Goal: Information Seeking & Learning: Learn about a topic

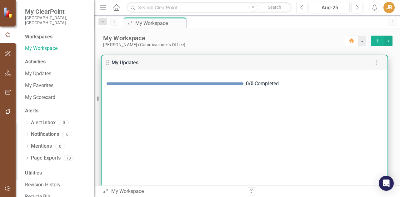
click at [281, 149] on div "0 / 0 Completed" at bounding box center [245, 136] width 286 height 132
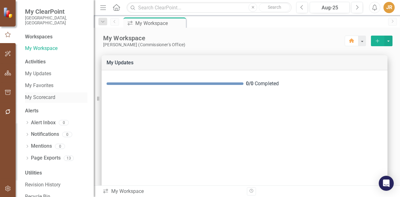
click at [41, 94] on link "My Scorecard" at bounding box center [56, 97] width 63 height 7
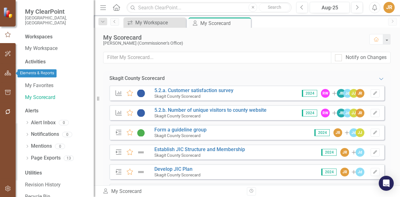
click at [8, 73] on icon "button" at bounding box center [8, 73] width 7 height 5
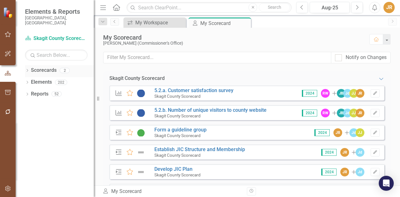
click at [29, 69] on icon "Dropdown" at bounding box center [27, 70] width 4 height 3
click at [31, 80] on icon "Dropdown" at bounding box center [30, 82] width 5 height 4
click at [47, 79] on link "Skagit County Scorecard" at bounding box center [63, 82] width 59 height 7
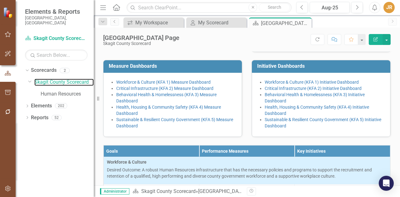
scroll to position [156, 0]
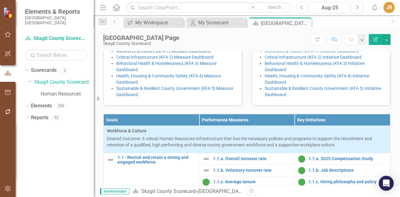
click at [184, 53] on link "Workforce & Culture (KFA 1) Measure Dashboard" at bounding box center [163, 50] width 94 height 5
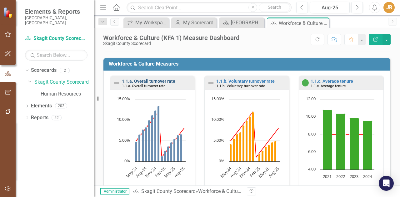
scroll to position [0, 0]
click at [162, 80] on link "1.1.a. Overall turnover rate" at bounding box center [148, 81] width 53 height 5
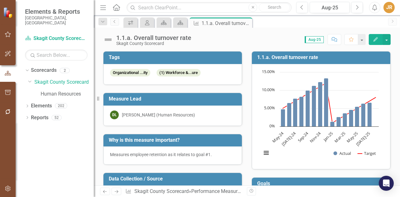
drag, startPoint x: 247, startPoint y: 24, endPoint x: 247, endPoint y: 27, distance: 3.2
click at [0, 0] on icon "Close" at bounding box center [0, 0] width 0 height 0
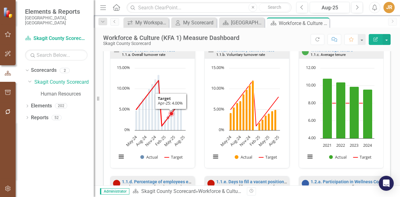
scroll to position [125, 0]
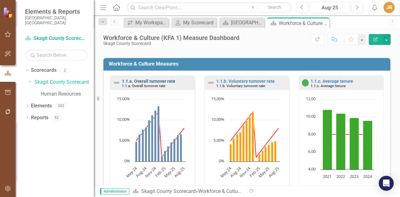
click at [167, 80] on link "1.1.a. Overall turnover rate" at bounding box center [148, 81] width 53 height 5
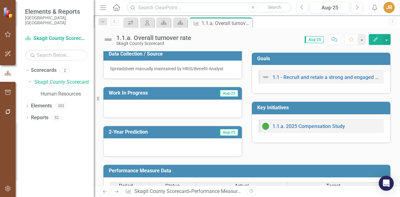
scroll to position [94, 0]
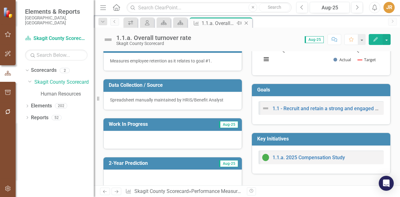
click at [247, 22] on icon "Close" at bounding box center [246, 23] width 6 height 5
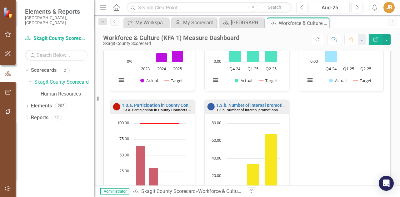
scroll to position [375, 0]
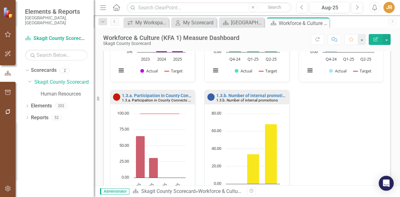
drag, startPoint x: 323, startPoint y: 22, endPoint x: 315, endPoint y: 25, distance: 8.5
click at [0, 0] on icon "Close" at bounding box center [0, 0] width 0 height 0
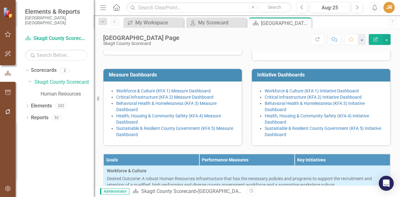
scroll to position [125, 0]
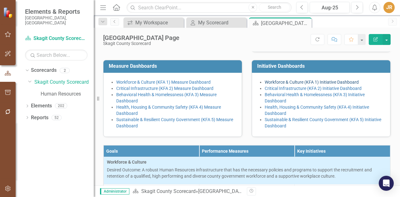
click at [307, 85] on link "Workforce & Culture (KFA 1) Initiative Dashboard" at bounding box center [312, 82] width 94 height 5
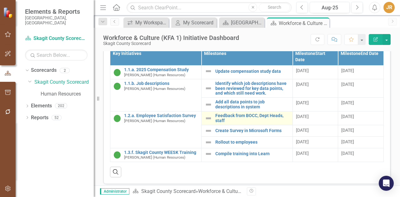
scroll to position [253, 0]
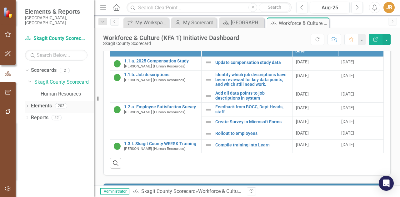
click at [27, 105] on icon "Dropdown" at bounding box center [27, 106] width 4 height 3
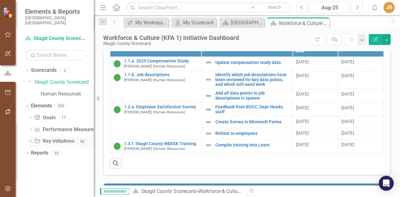
click at [52, 138] on link "Key Initiative Key Initiatives" at bounding box center [54, 141] width 40 height 7
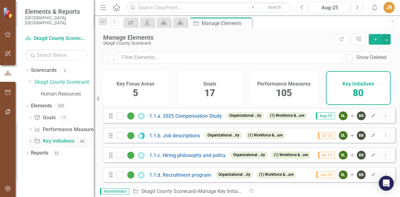
click at [31, 140] on icon "Dropdown" at bounding box center [30, 141] width 4 height 3
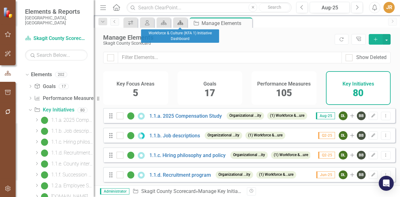
click at [180, 21] on icon "Scorecard" at bounding box center [180, 22] width 6 height 5
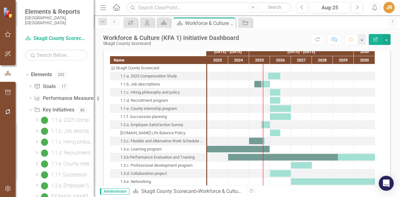
scroll to position [1, 0]
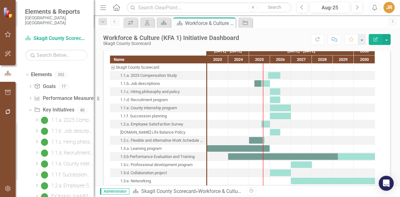
click at [150, 89] on div "1.1.c. Hiring philosophy and policy" at bounding box center [149, 92] width 59 height 8
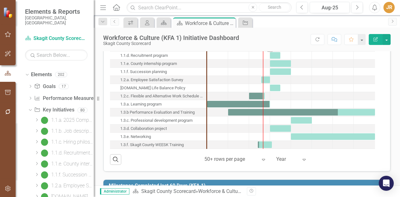
scroll to position [438, 0]
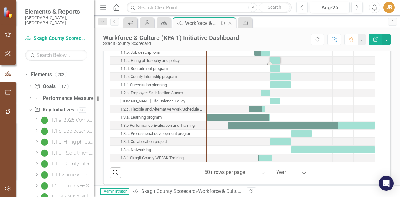
click at [231, 23] on icon "Close" at bounding box center [230, 23] width 6 height 5
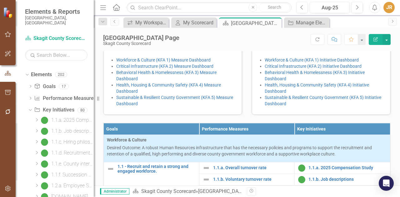
scroll to position [156, 0]
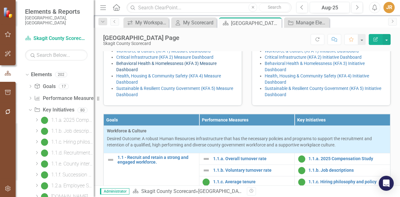
click at [180, 72] on link "Behavioral Health & Homelessness (KFA 3) Measure Dashboard" at bounding box center [166, 66] width 100 height 11
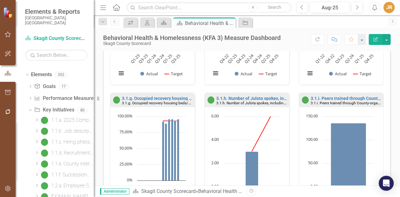
scroll to position [350, 0]
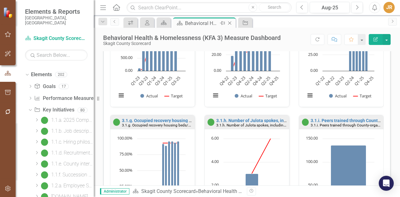
click at [230, 23] on icon at bounding box center [229, 23] width 3 height 3
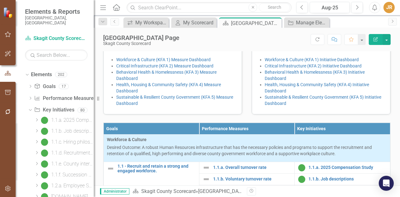
scroll to position [156, 0]
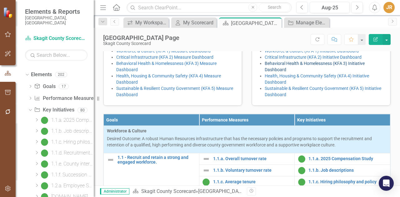
click at [265, 72] on link "Behavioral Health & Homelessness (KFA 3) Initiative Dashboard" at bounding box center [315, 66] width 100 height 11
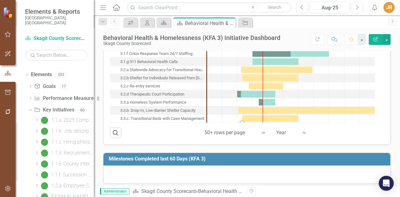
scroll to position [313, 0]
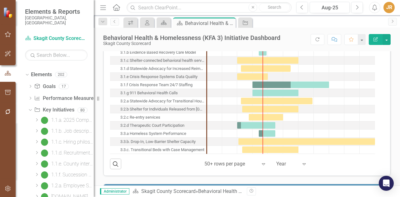
click at [155, 141] on div "3.3.b. Drop-In, Low-Barrier Shelter Capacity" at bounding box center [157, 142] width 75 height 8
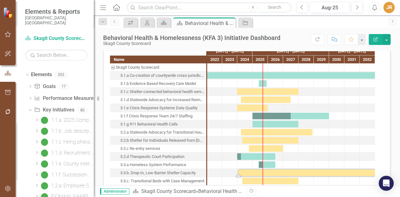
scroll to position [250, 0]
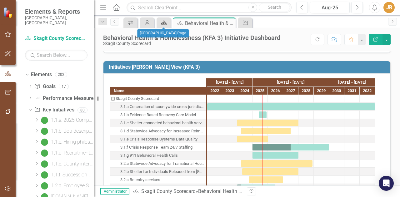
click at [164, 22] on icon at bounding box center [164, 23] width 6 height 4
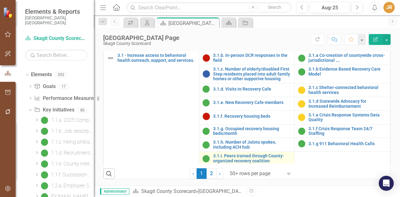
scroll to position [375, 0]
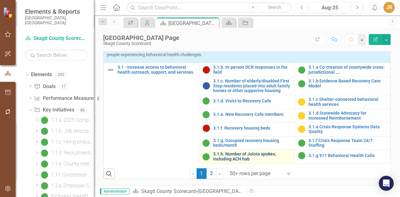
click at [234, 152] on link "3.1.h. Number of Julota spokes, including ACH hub" at bounding box center [252, 157] width 79 height 10
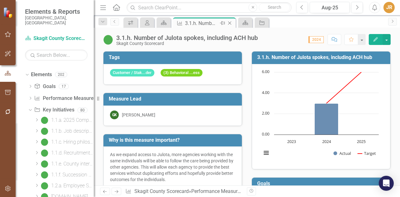
click at [229, 23] on icon "Close" at bounding box center [230, 23] width 6 height 5
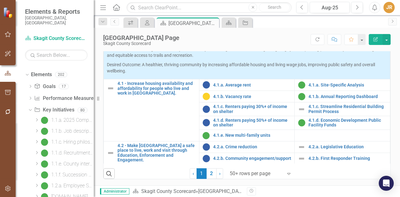
scroll to position [604, 0]
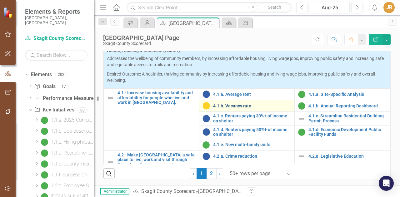
click at [230, 104] on link "4.1.b. Vacancy rate" at bounding box center [252, 106] width 79 height 5
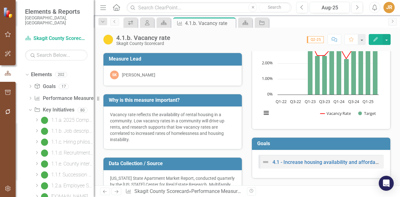
scroll to position [31, 0]
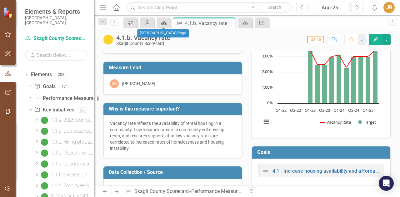
click at [165, 24] on icon at bounding box center [164, 23] width 6 height 4
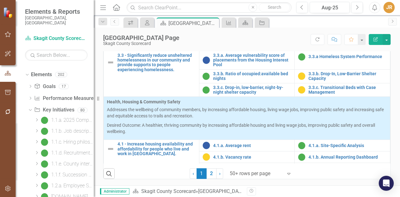
scroll to position [594, 0]
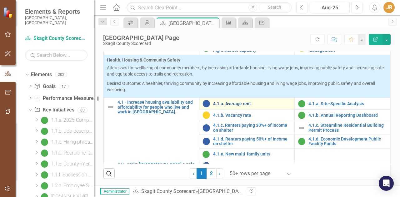
click at [245, 103] on link "4.1.a. Average rent" at bounding box center [252, 104] width 79 height 5
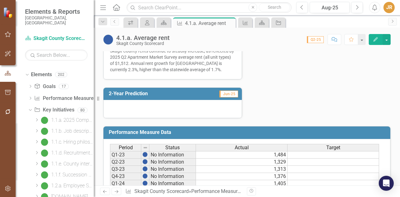
scroll to position [250, 0]
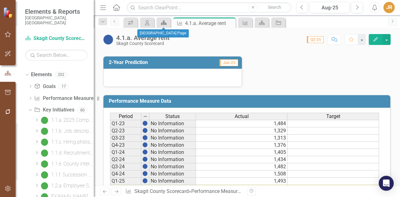
click at [164, 23] on icon at bounding box center [164, 23] width 6 height 4
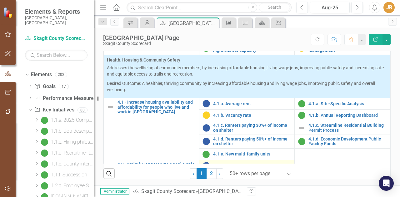
scroll to position [626, 0]
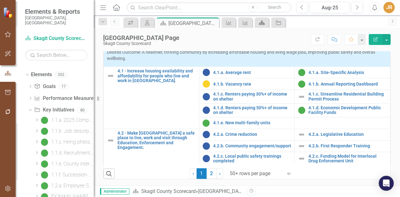
click at [263, 23] on icon at bounding box center [262, 23] width 6 height 4
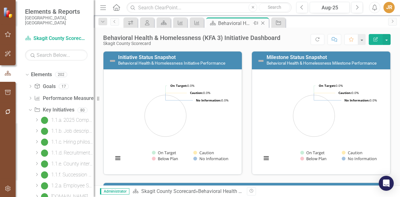
click at [263, 25] on div "Close" at bounding box center [264, 23] width 8 height 8
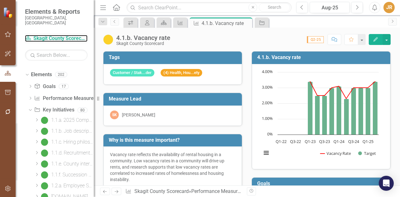
drag, startPoint x: 59, startPoint y: 33, endPoint x: 58, endPoint y: 38, distance: 4.9
click at [59, 35] on link "Scorecard Skagit County Scorecard" at bounding box center [56, 38] width 63 height 7
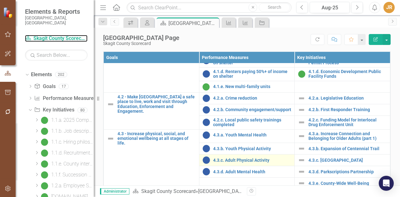
scroll to position [305, 0]
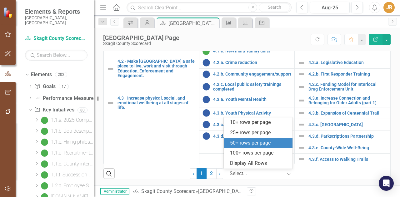
click at [286, 176] on icon "Expand" at bounding box center [289, 173] width 6 height 5
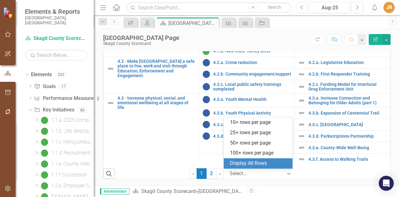
click at [272, 162] on div "Display All Rows" at bounding box center [259, 163] width 59 height 7
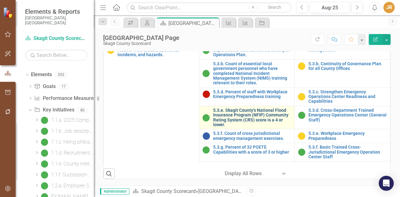
scroll to position [972, 0]
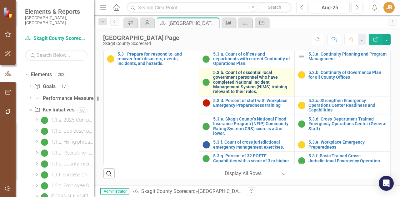
click at [241, 85] on link "5.3.b. Count of essential local government personnel who have completed Nationa…" at bounding box center [252, 82] width 79 height 24
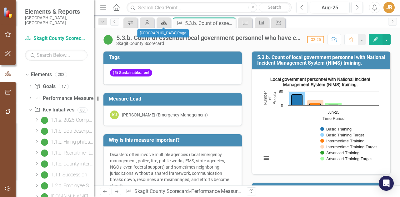
click at [161, 25] on icon at bounding box center [164, 23] width 6 height 4
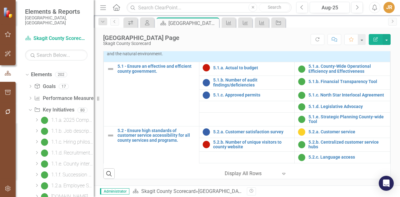
scroll to position [816, 0]
